Goal: Transaction & Acquisition: Purchase product/service

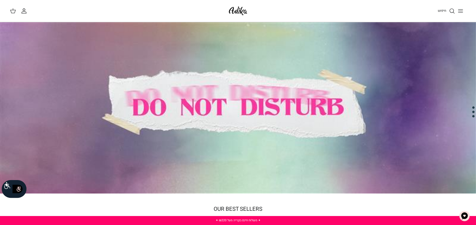
click at [283, 129] on div at bounding box center [238, 108] width 476 height 172
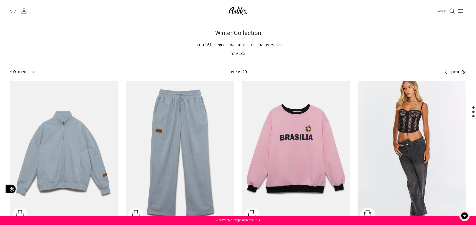
click at [452, 9] on icon "חיפוש" at bounding box center [452, 11] width 6 height 6
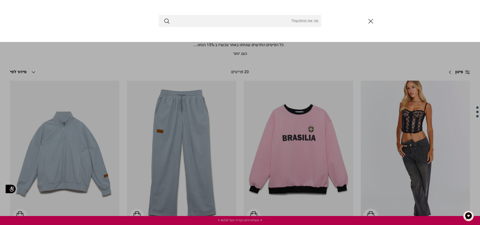
click at [286, 20] on input "Search Store" at bounding box center [240, 21] width 163 height 12
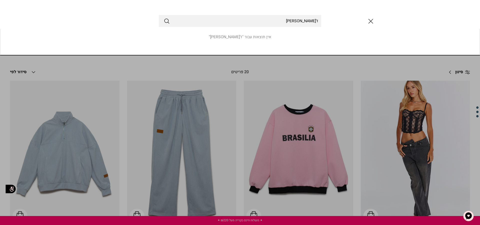
type input "ז'[PERSON_NAME]"
click at [164, 18] on button "Submit" at bounding box center [167, 21] width 6 height 7
